Goal: Information Seeking & Learning: Learn about a topic

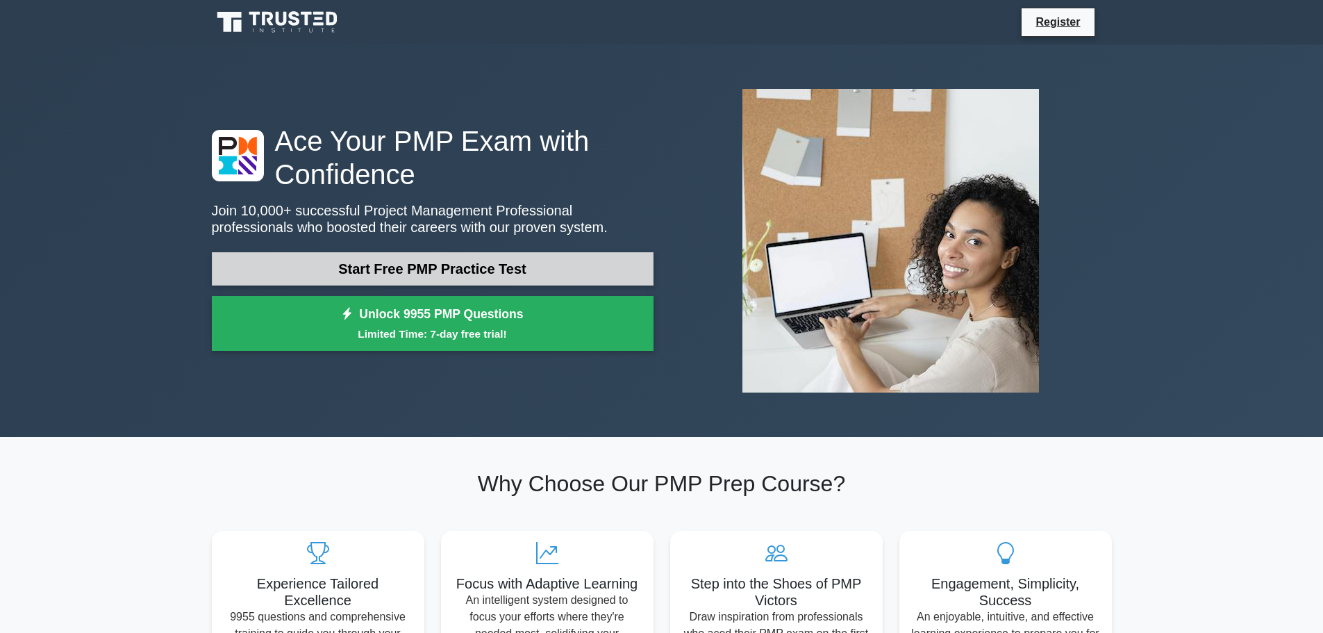
click at [303, 262] on link "Start Free PMP Practice Test" at bounding box center [433, 268] width 442 height 33
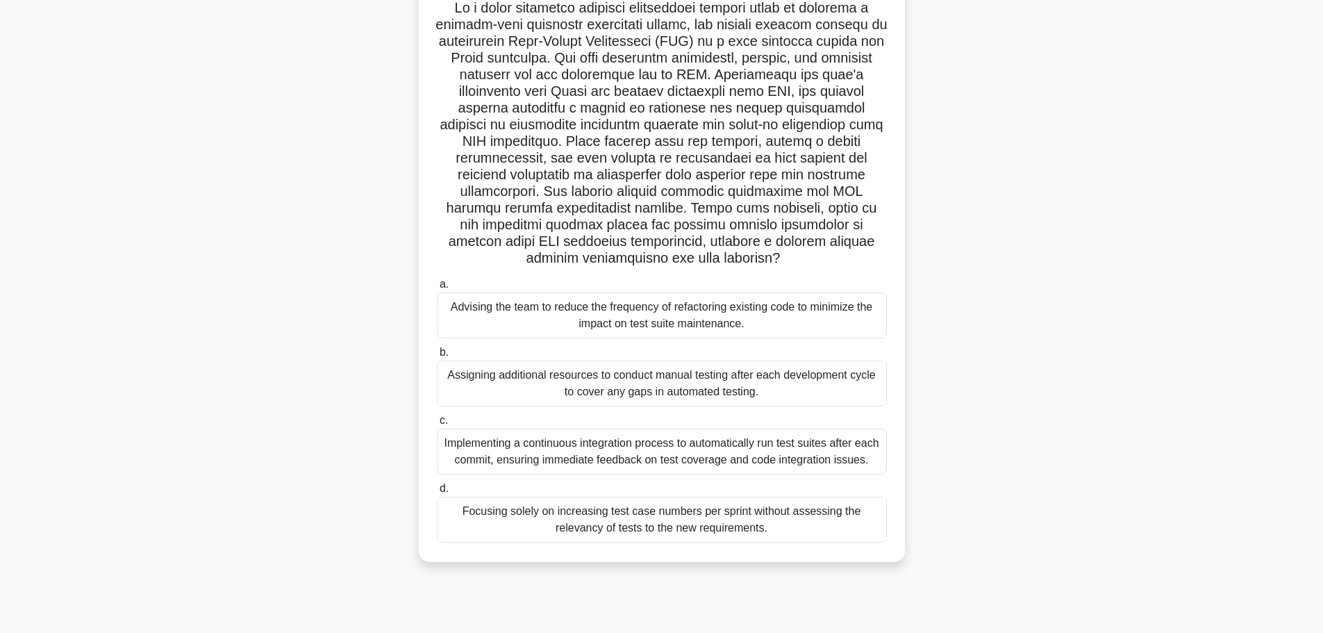
scroll to position [117, 0]
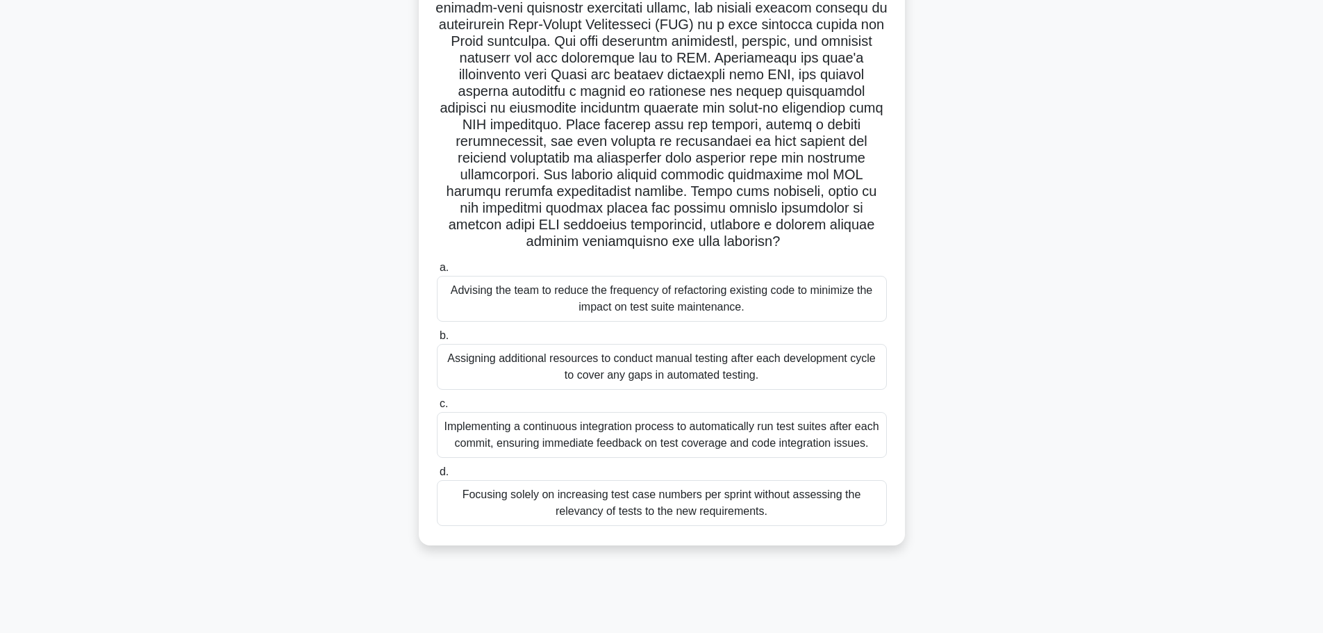
click at [557, 441] on div "Implementing a continuous integration process to automatically run test suites …" at bounding box center [662, 435] width 450 height 46
click at [437, 408] on input "c. Implementing a continuous integration process to automatically run test suit…" at bounding box center [437, 403] width 0 height 9
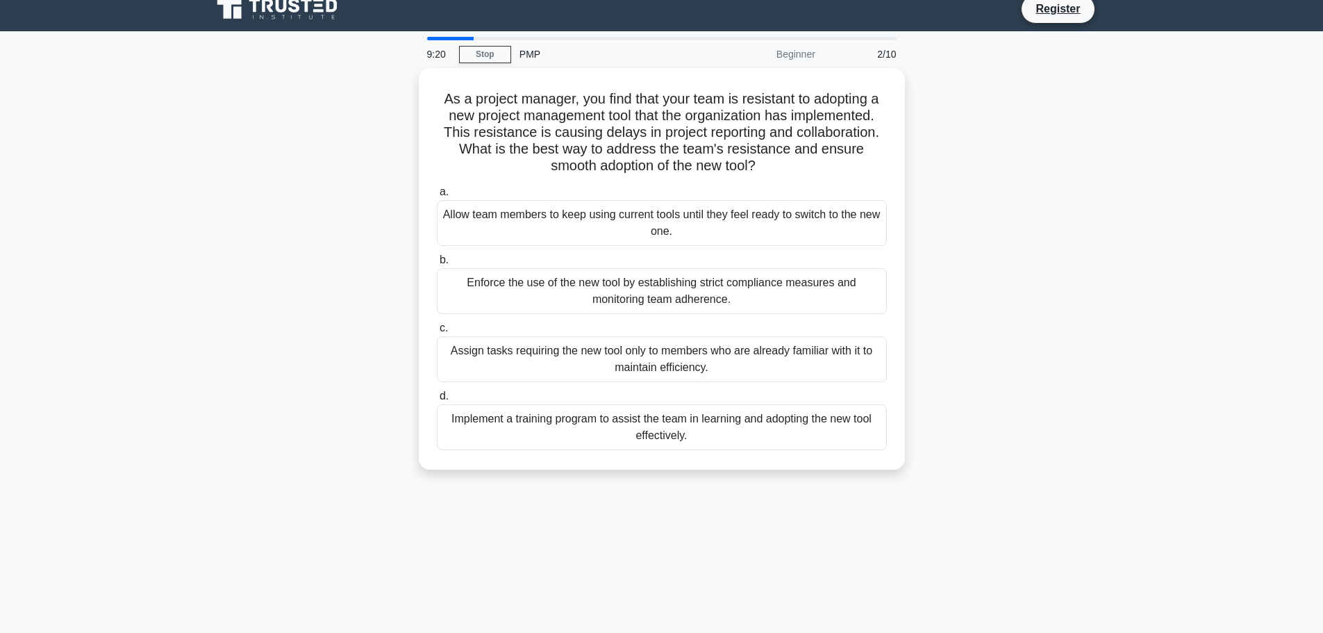
scroll to position [0, 0]
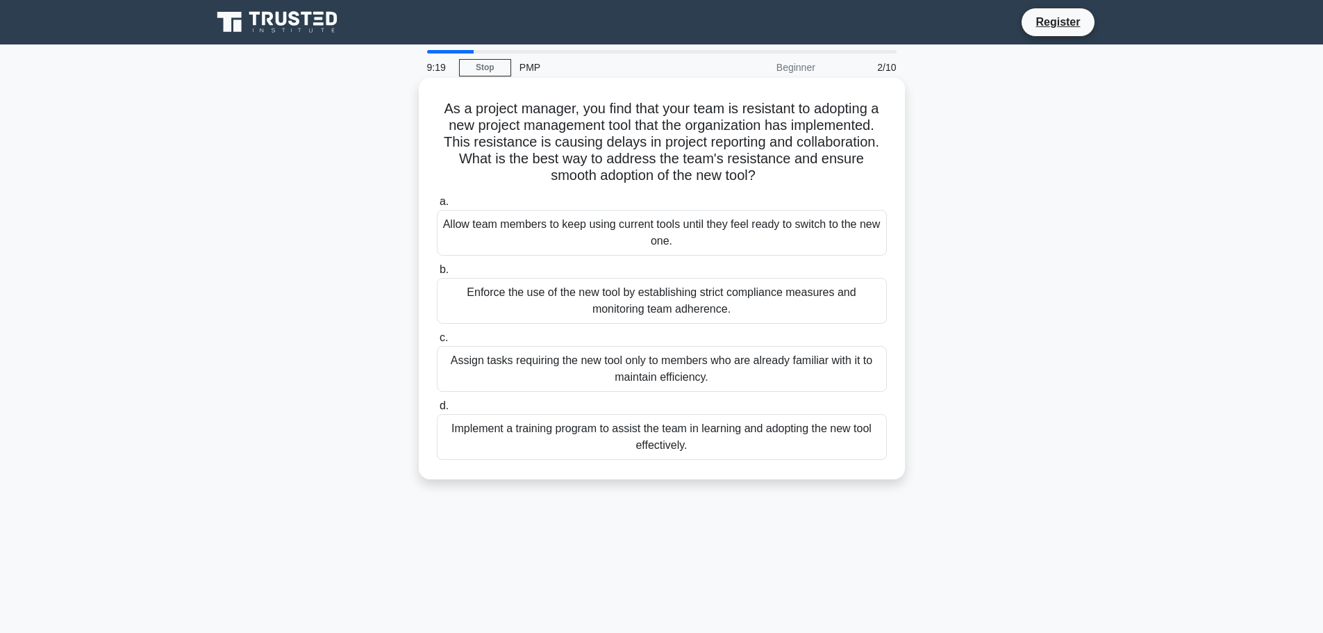
click at [549, 372] on div "Assign tasks requiring the new tool only to members who are already familiar wi…" at bounding box center [662, 369] width 450 height 46
click at [437, 342] on input "c. Assign tasks requiring the new tool only to members who are already familiar…" at bounding box center [437, 337] width 0 height 9
